Goal: Find specific page/section

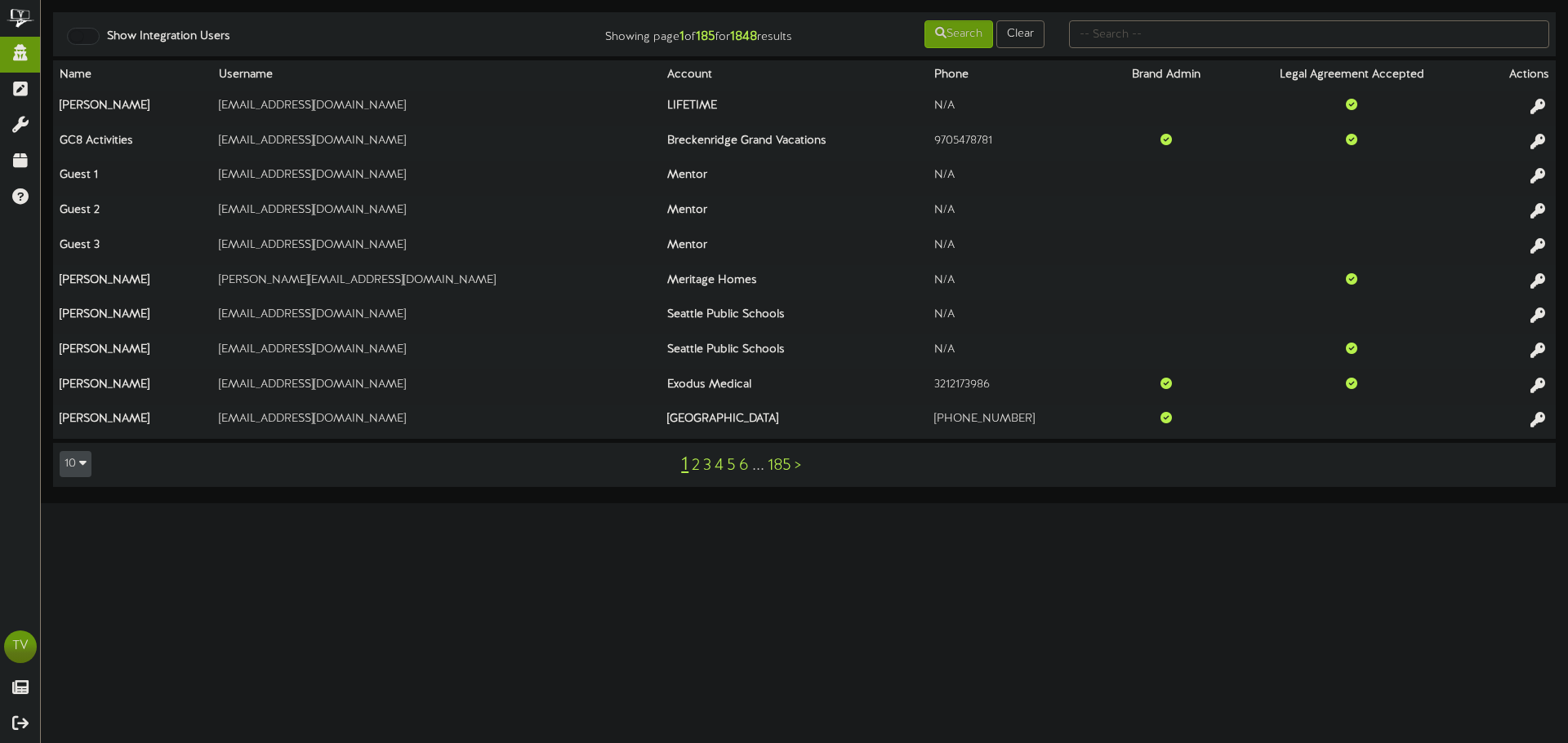
click at [1136, 53] on td "Show Integration Users Showing page 1 of 185 for 1848 results Search Clear" at bounding box center [804, 34] width 1503 height 44
click at [1139, 42] on input "text" at bounding box center [1308, 34] width 480 height 28
type input "[PERSON_NAME]"
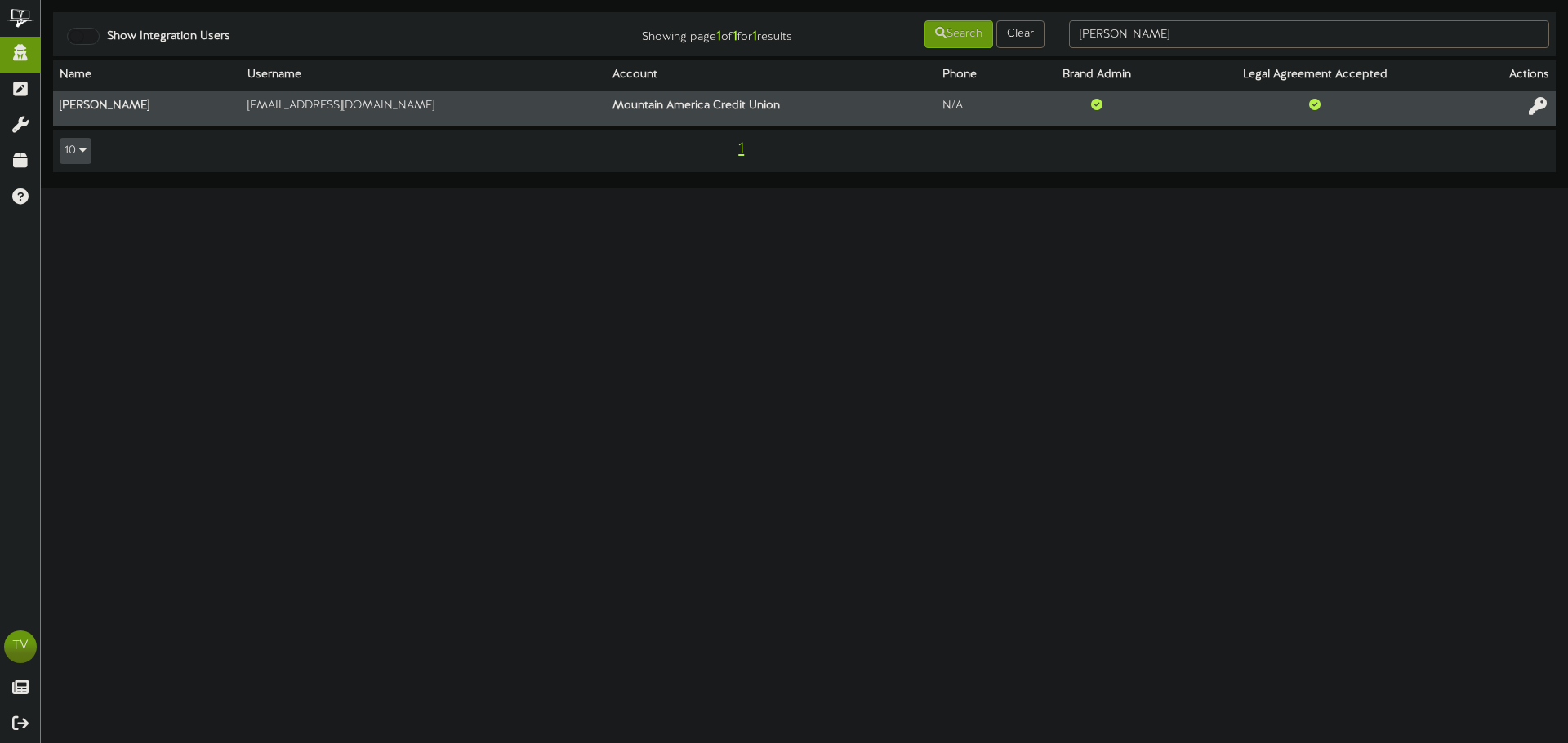
click at [1541, 107] on icon at bounding box center [1537, 106] width 18 height 18
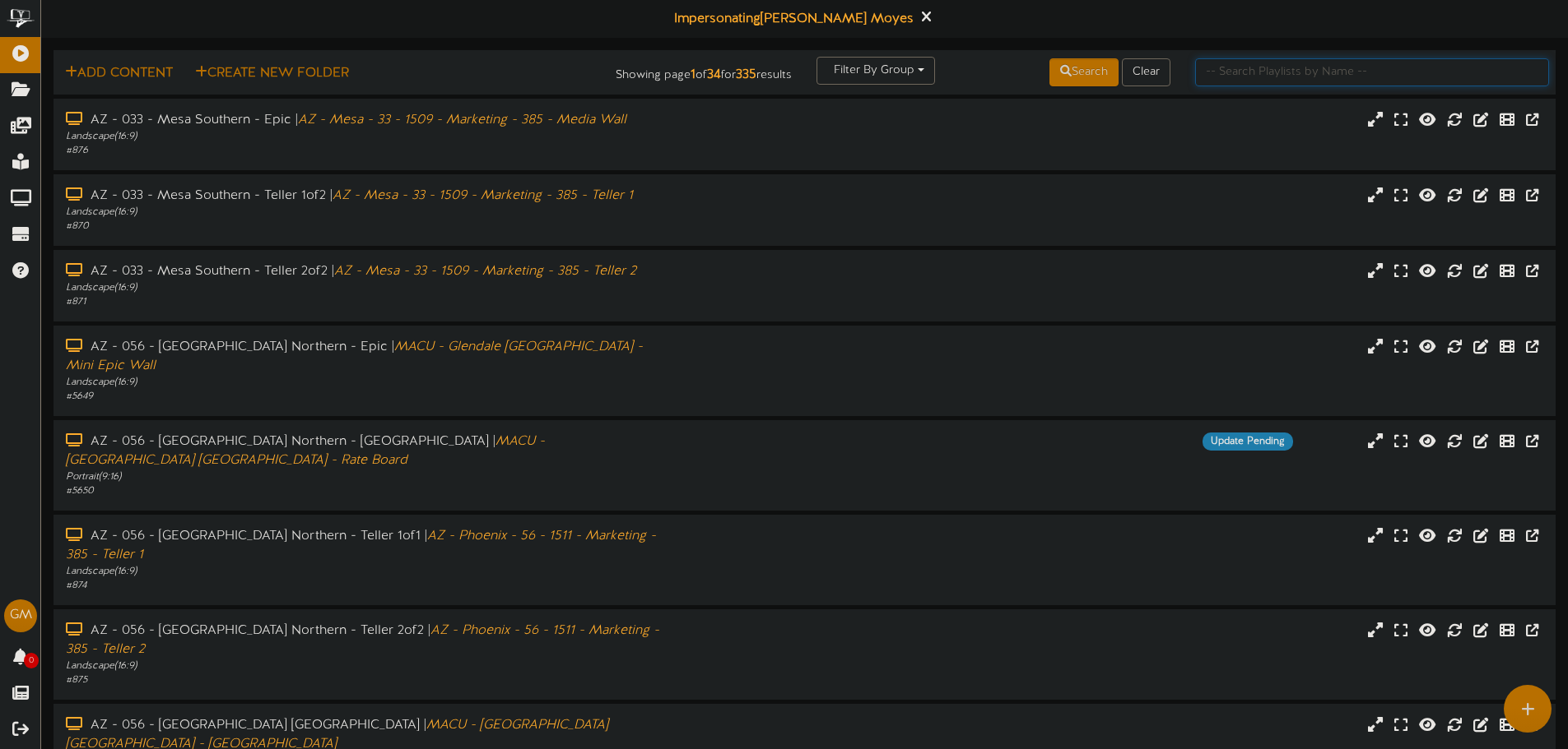
click at [1296, 59] on input "text" at bounding box center [1372, 73] width 354 height 28
type input "directory"
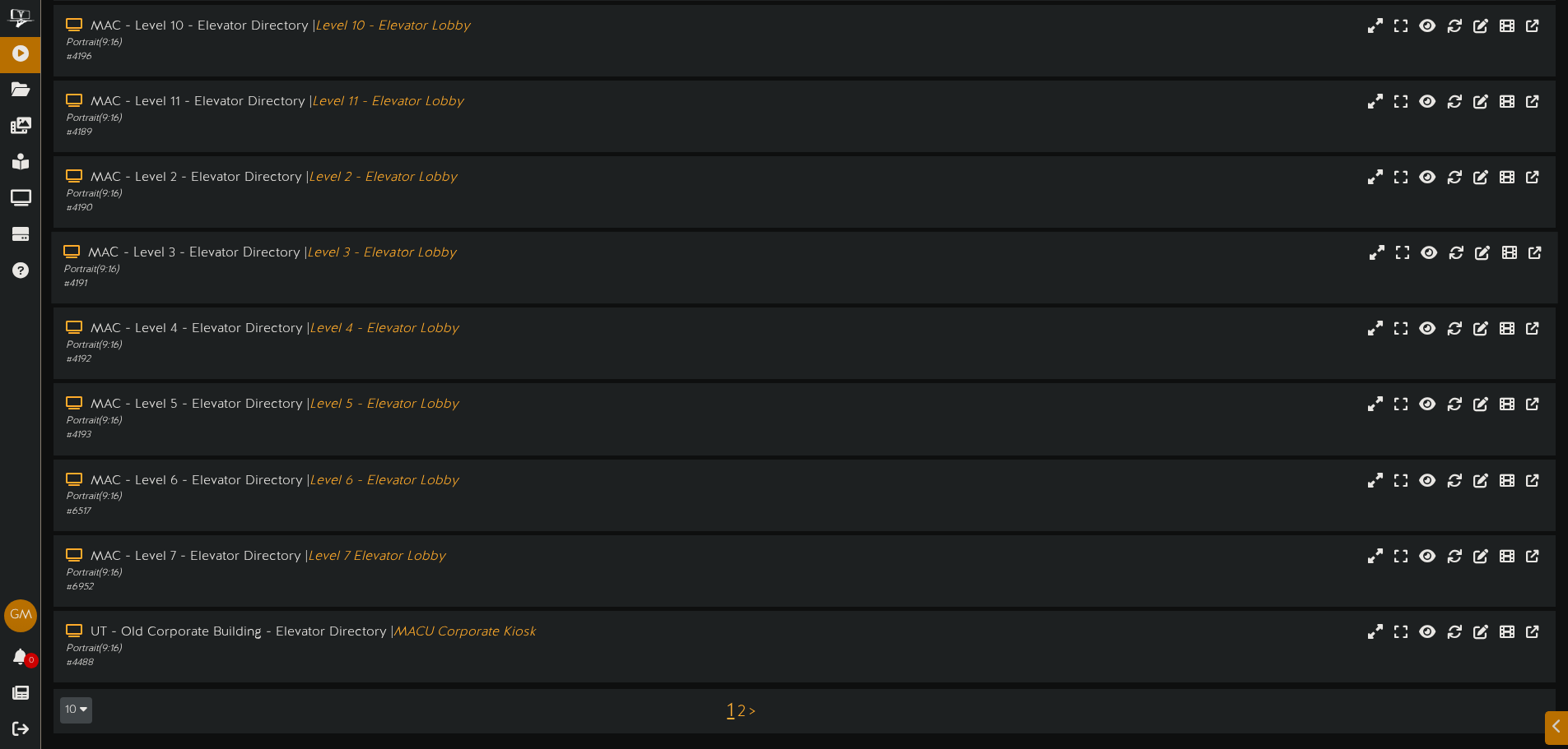
scroll to position [170, 0]
click at [742, 714] on link "2" at bounding box center [741, 712] width 8 height 18
